Goal: Register for event/course

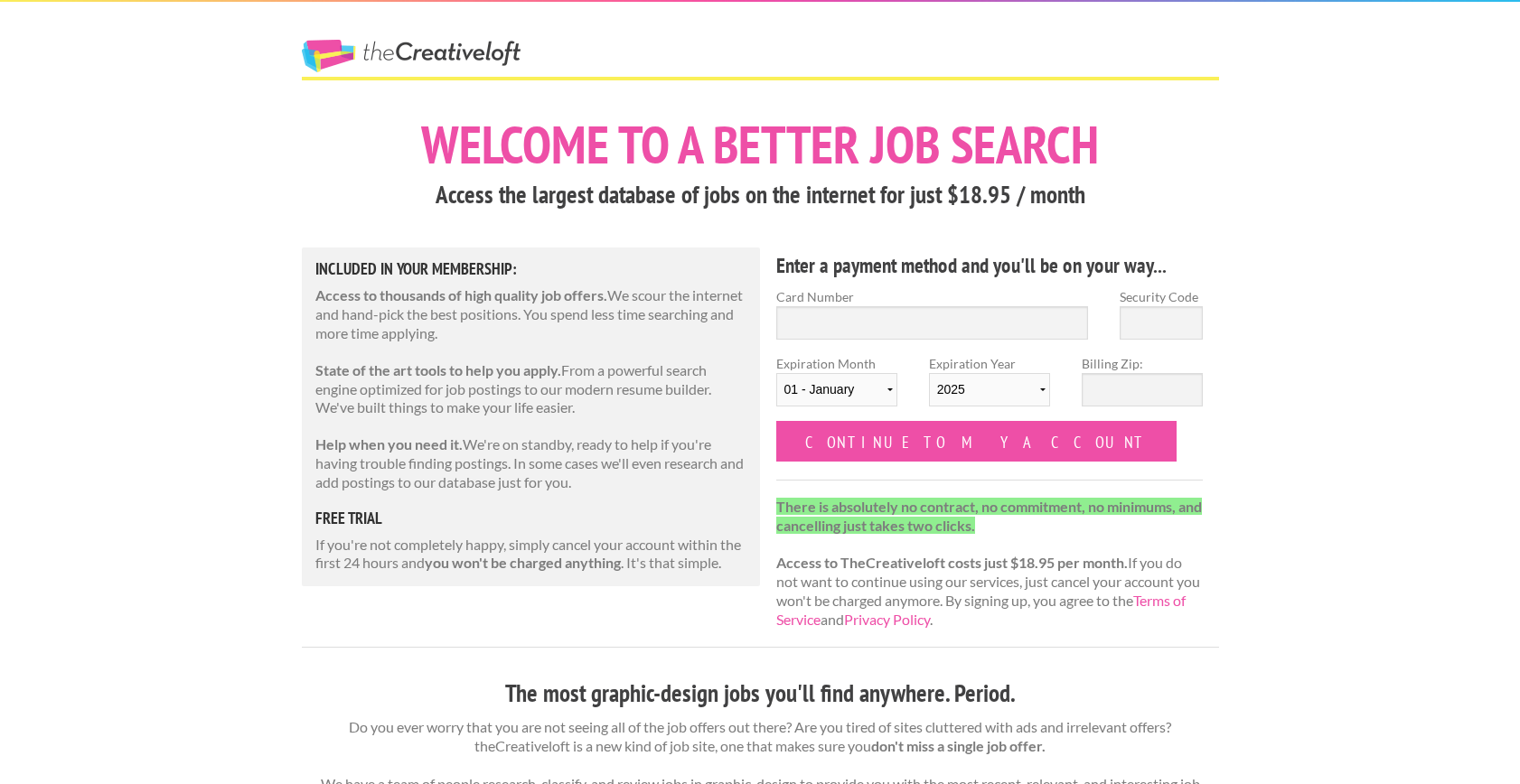
click at [423, 47] on link "The Creative Loft" at bounding box center [411, 56] width 218 height 33
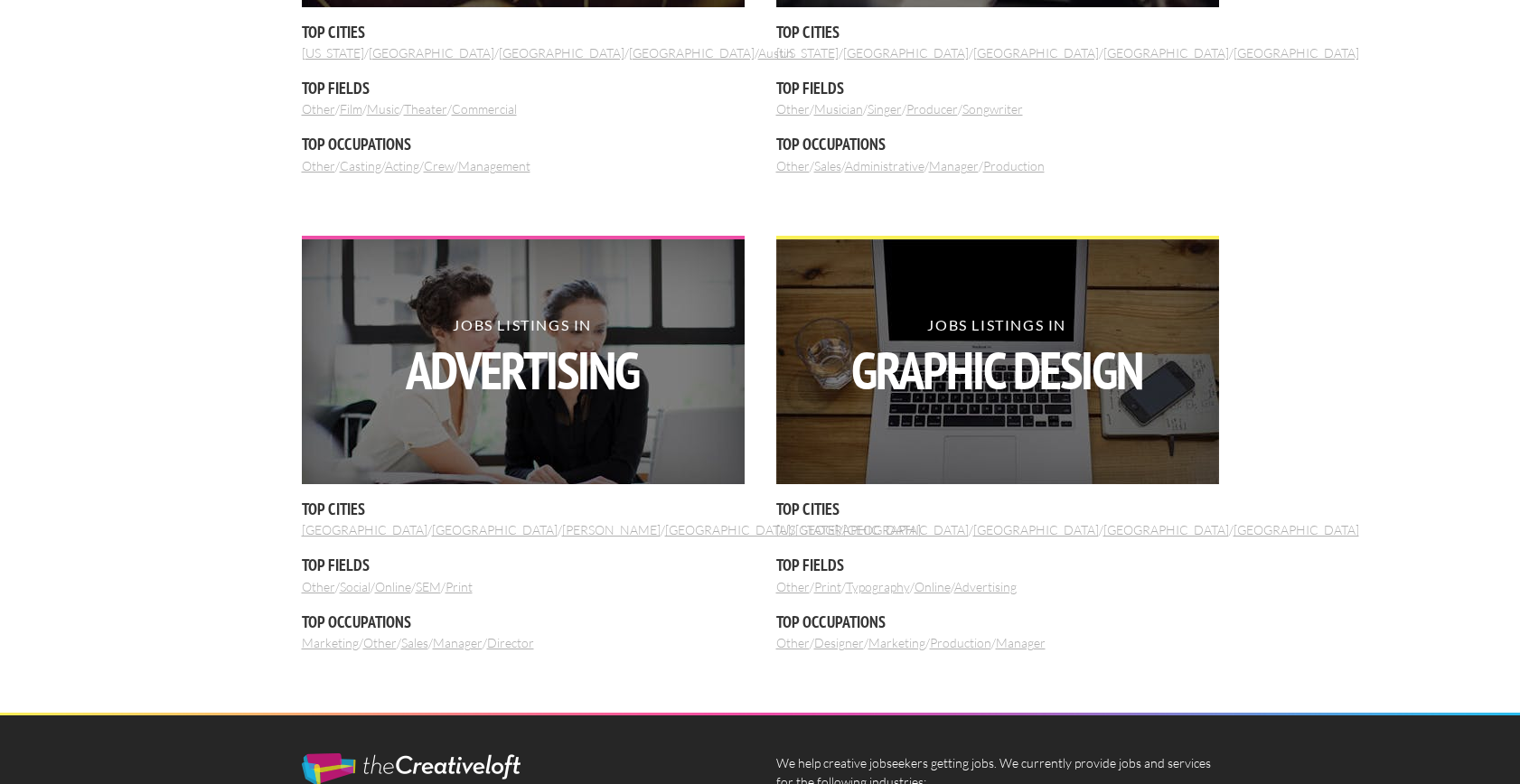
scroll to position [1941, 0]
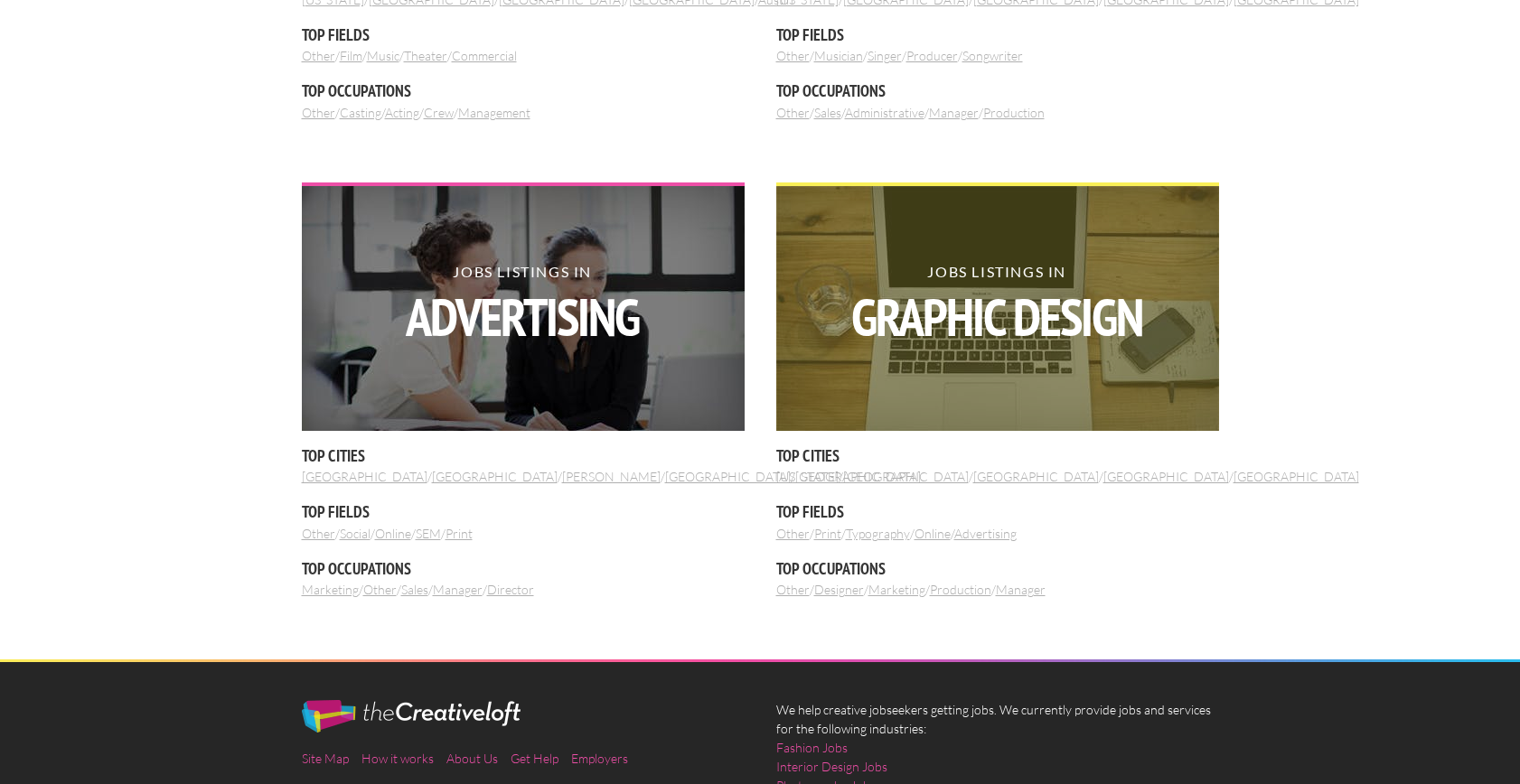
click at [956, 275] on h2 "Jobs Listings in Graphic Design" at bounding box center [997, 304] width 443 height 78
